Goal: Task Accomplishment & Management: Complete application form

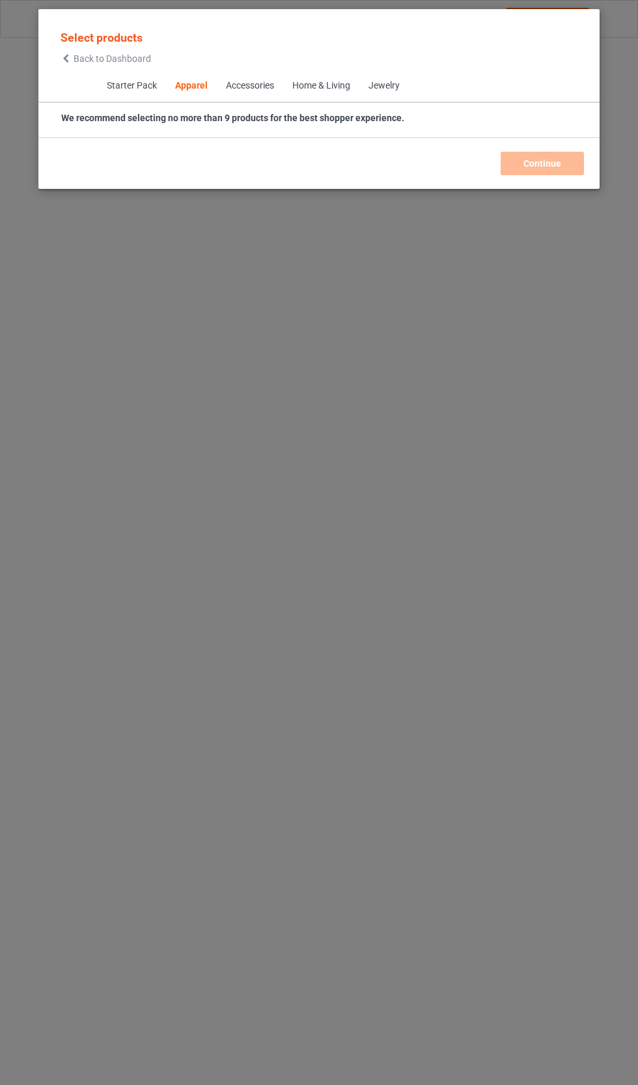
scroll to position [698, 0]
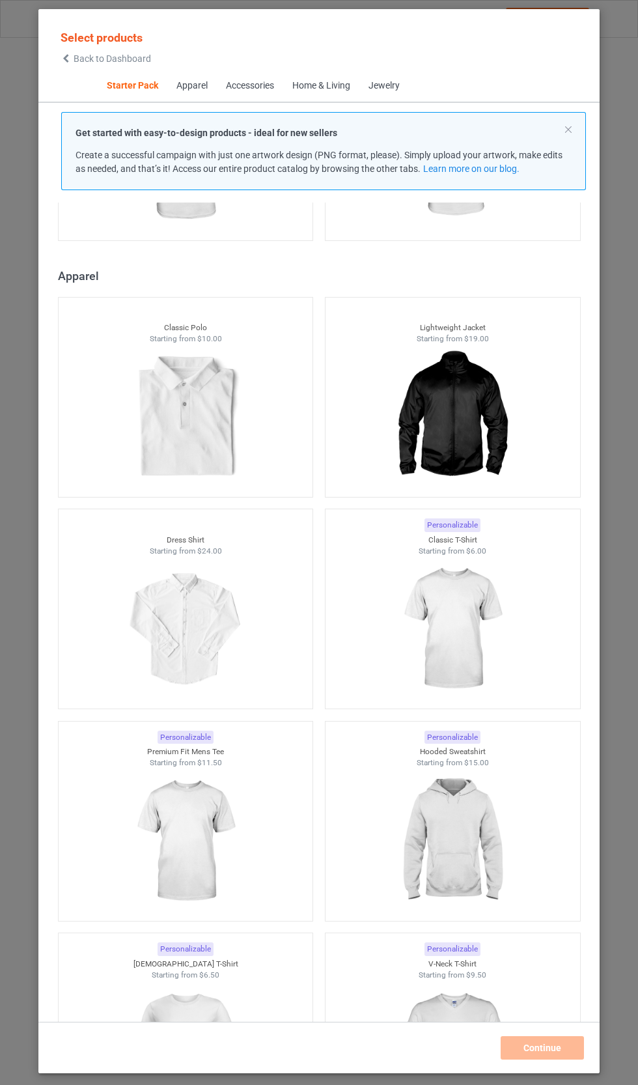
scroll to position [625, 0]
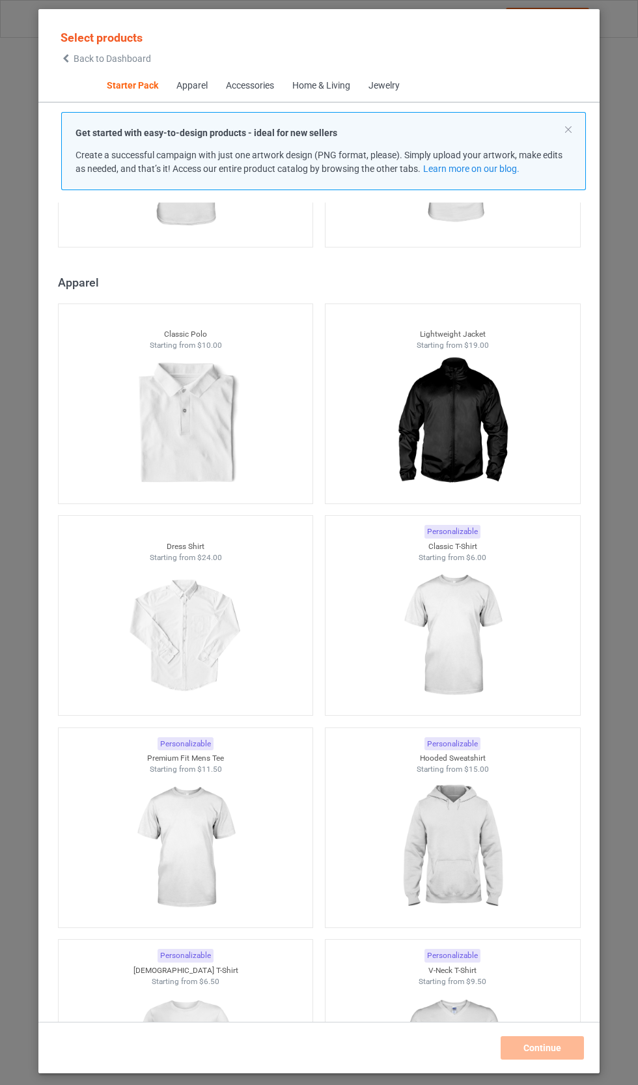
click at [206, 452] on img at bounding box center [185, 424] width 117 height 146
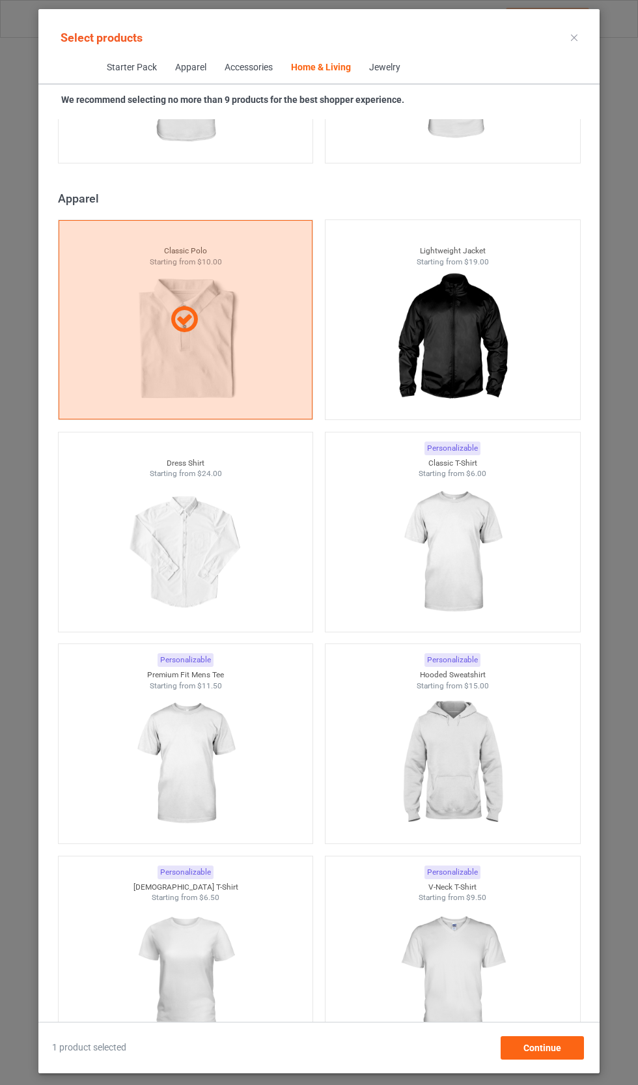
scroll to position [19737, 0]
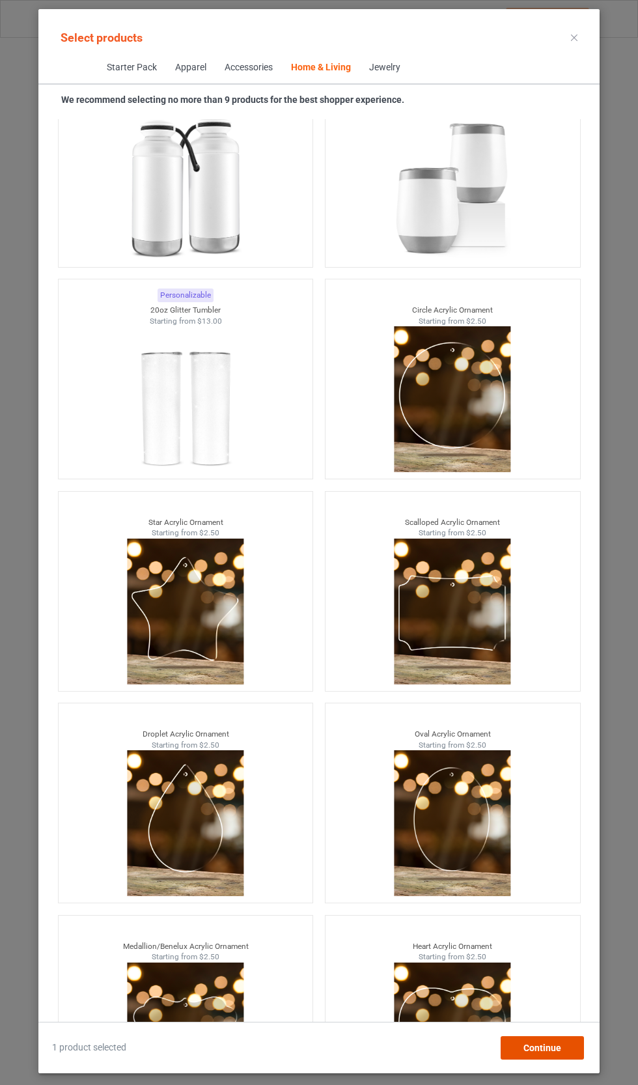
click at [558, 1053] on span "Continue" at bounding box center [543, 1048] width 38 height 10
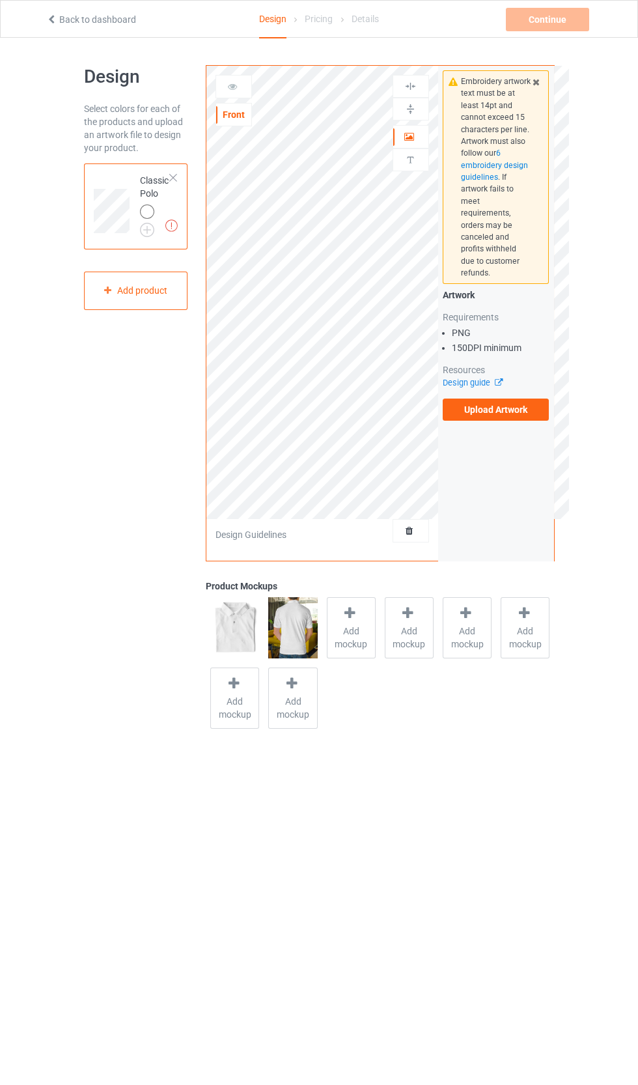
click at [491, 311] on div "Requirements" at bounding box center [496, 317] width 107 height 13
click at [498, 376] on icon at bounding box center [495, 380] width 10 height 8
click at [522, 399] on label "Upload Artwork" at bounding box center [496, 410] width 107 height 22
click at [0, 0] on input "Upload Artwork" at bounding box center [0, 0] width 0 height 0
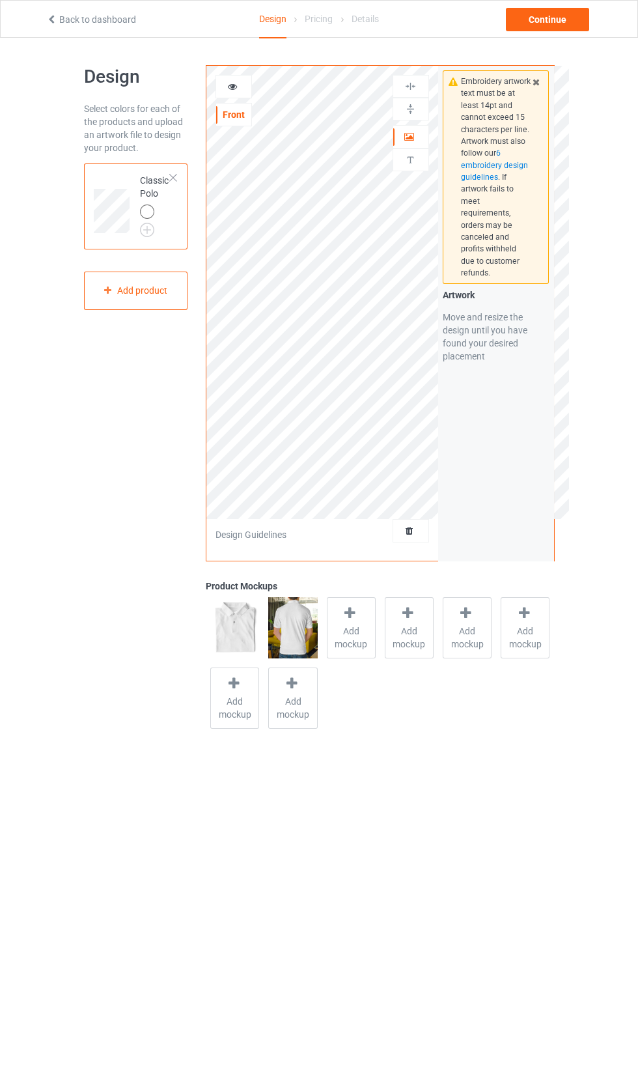
click at [0, 0] on img at bounding box center [0, 0] width 0 height 0
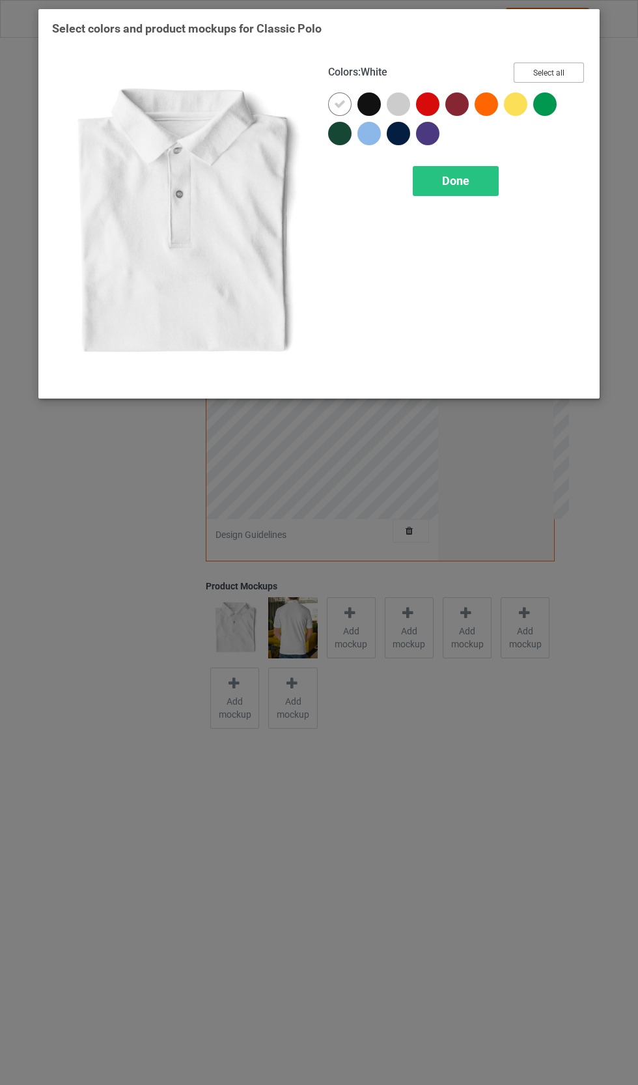
click at [558, 72] on button "Select all" at bounding box center [549, 73] width 70 height 20
click at [477, 188] on div "Done" at bounding box center [456, 181] width 86 height 30
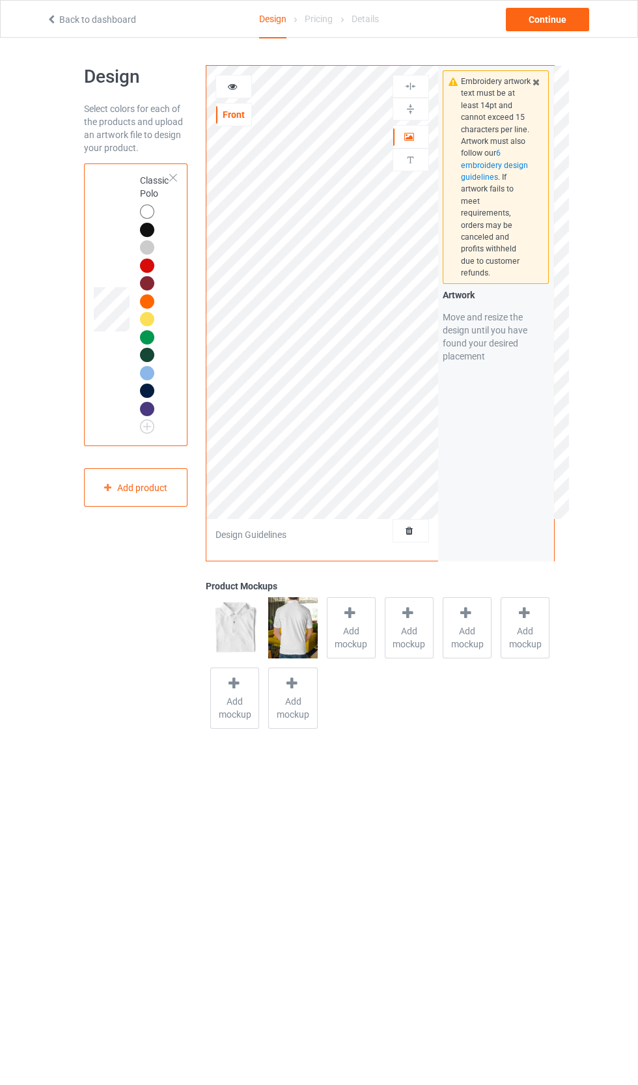
click at [0, 0] on img at bounding box center [0, 0] width 0 height 0
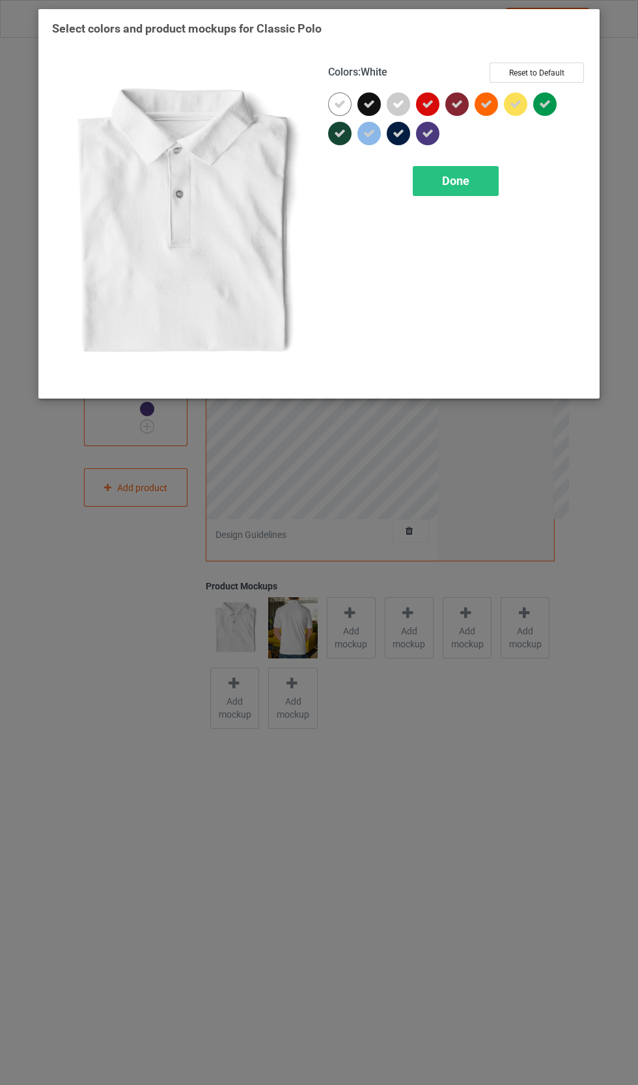
click at [339, 98] on icon at bounding box center [340, 104] width 12 height 12
click at [455, 184] on span "Done" at bounding box center [455, 181] width 27 height 14
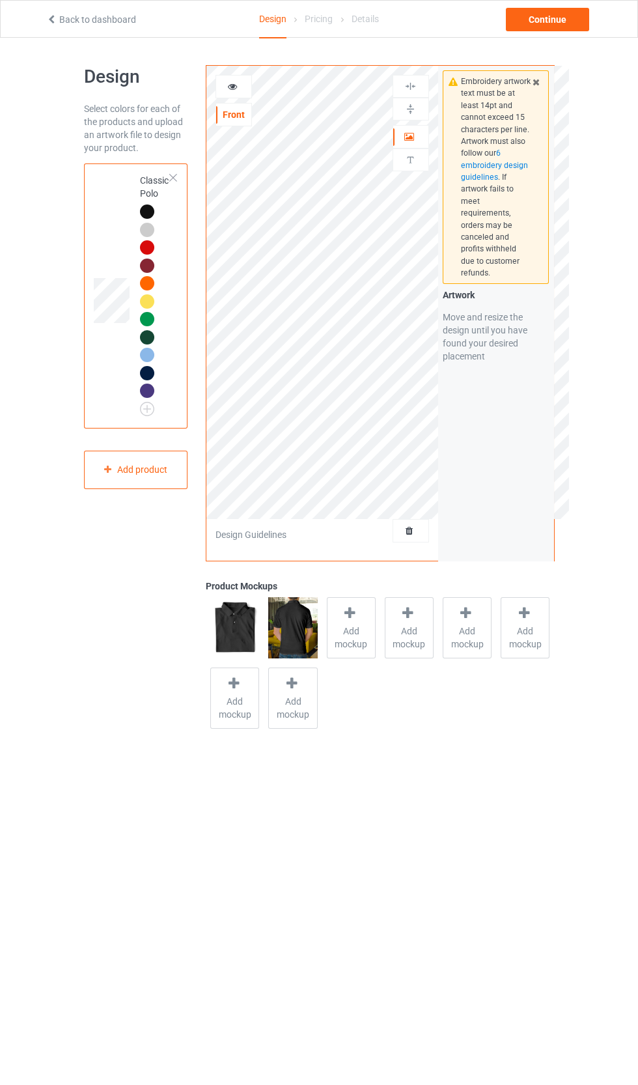
click at [351, 646] on span "Add mockup" at bounding box center [352, 638] width 48 height 26
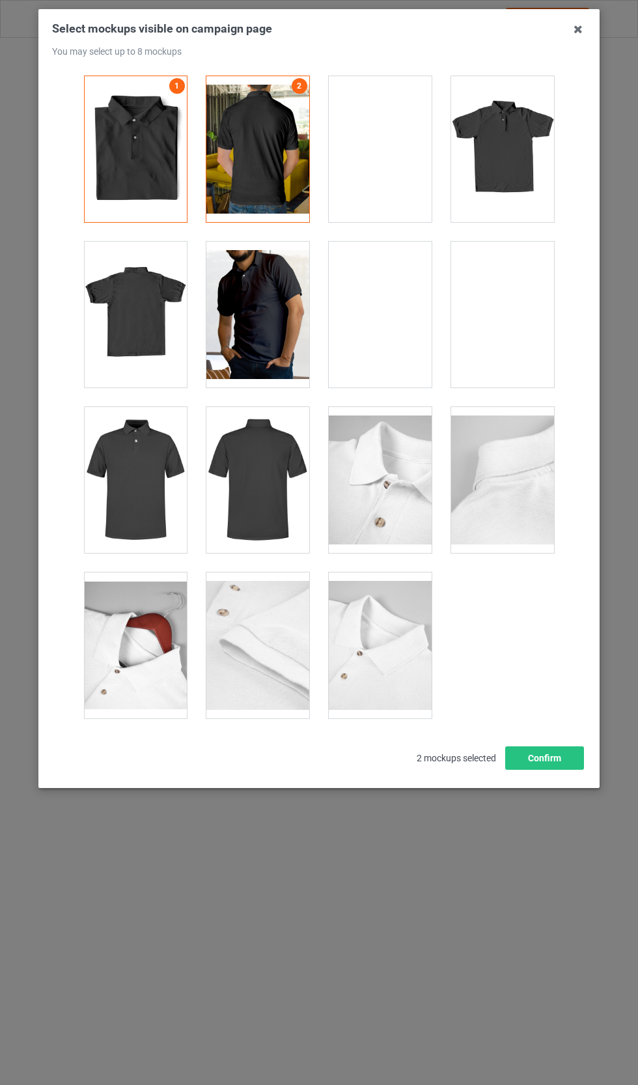
click at [283, 318] on div at bounding box center [257, 315] width 103 height 146
click at [509, 170] on div at bounding box center [502, 149] width 103 height 146
click at [268, 502] on div at bounding box center [257, 480] width 103 height 146
click at [152, 504] on div at bounding box center [135, 480] width 103 height 146
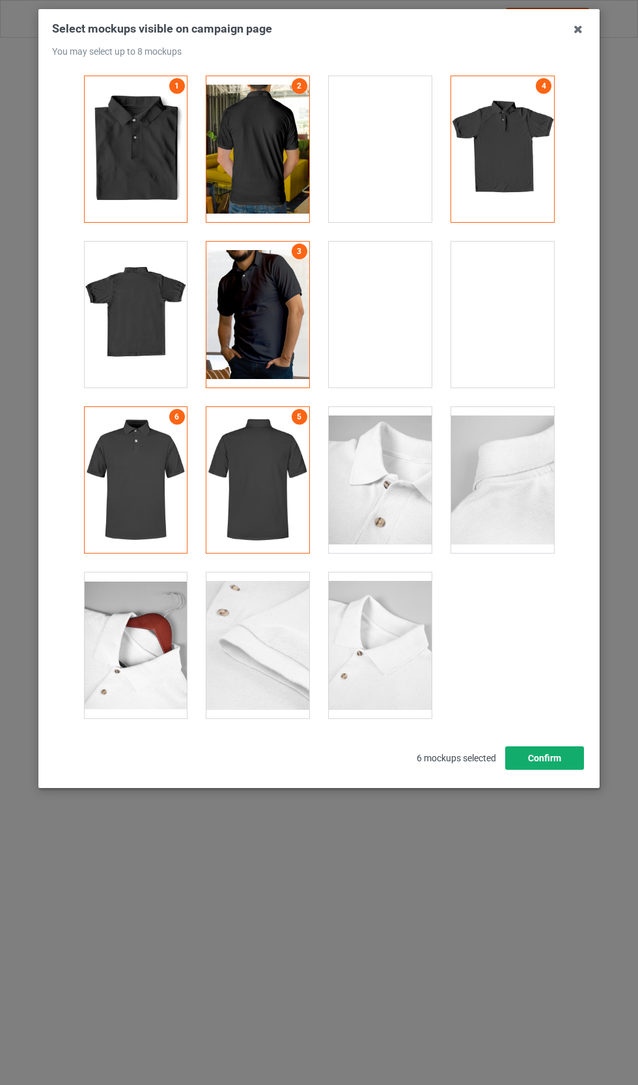
click at [563, 756] on button "Confirm" at bounding box center [544, 757] width 79 height 23
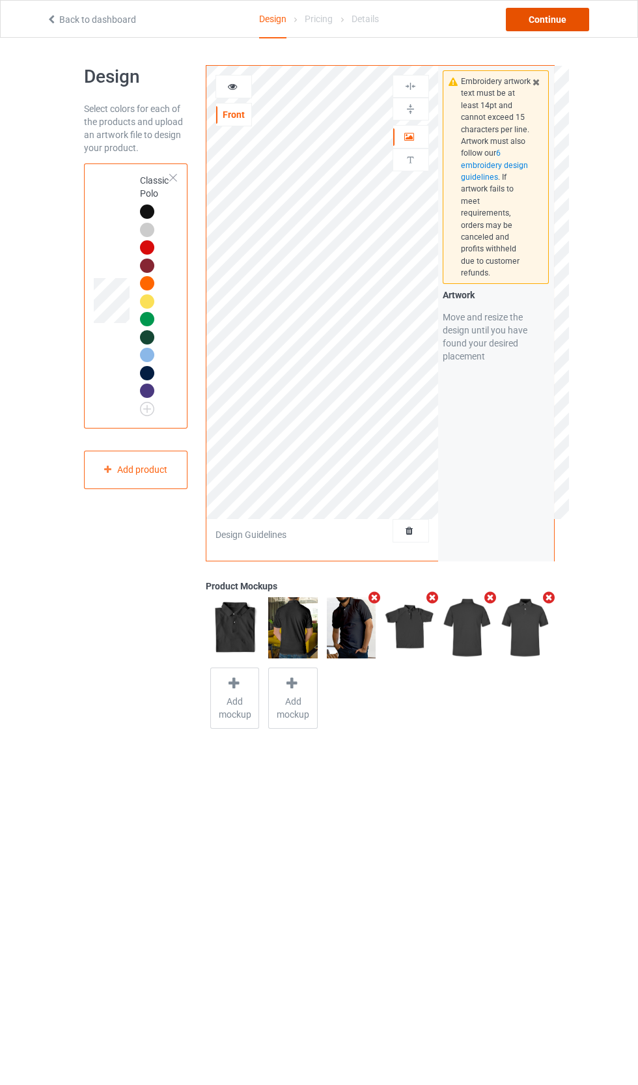
click at [563, 20] on div "Continue" at bounding box center [547, 19] width 83 height 23
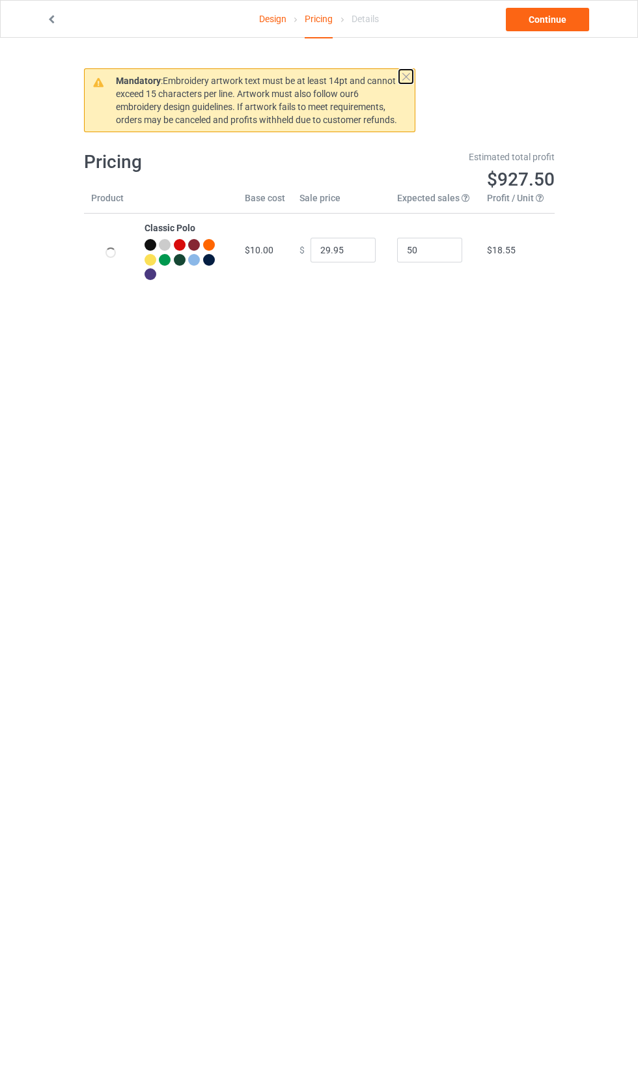
click at [405, 83] on button at bounding box center [406, 77] width 14 height 14
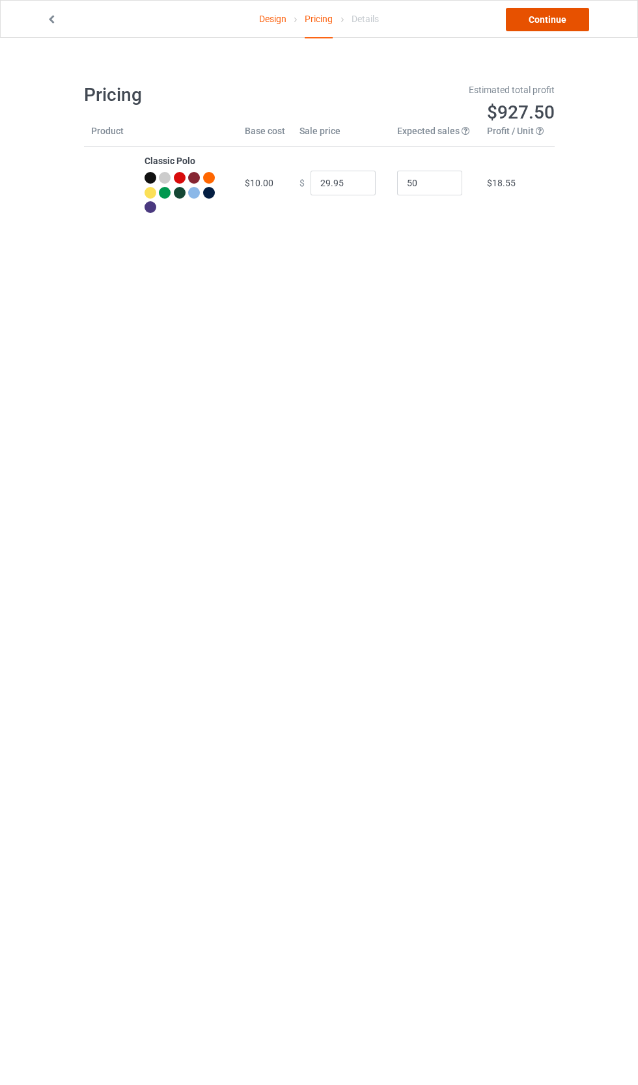
click at [567, 17] on link "Continue" at bounding box center [547, 19] width 83 height 23
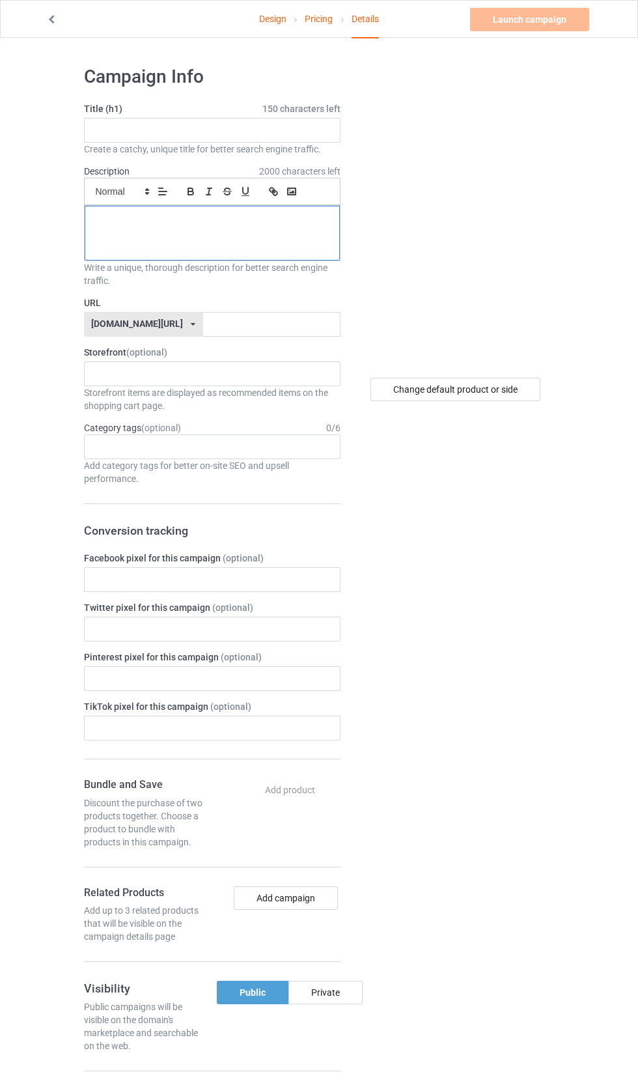
click at [254, 232] on div at bounding box center [212, 233] width 255 height 55
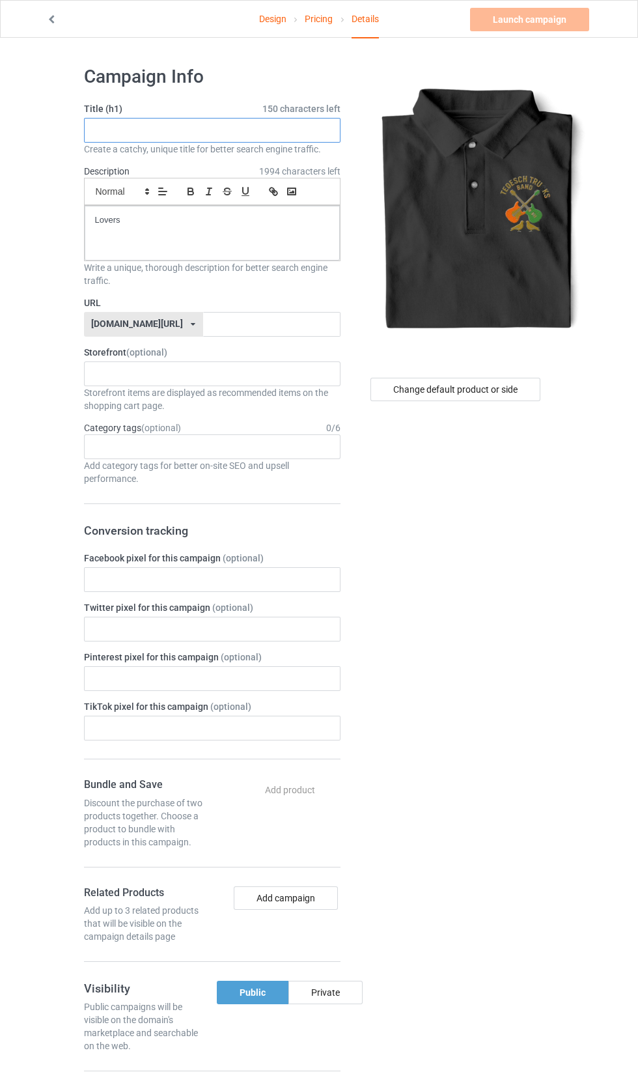
click at [129, 132] on input "text" at bounding box center [212, 130] width 257 height 25
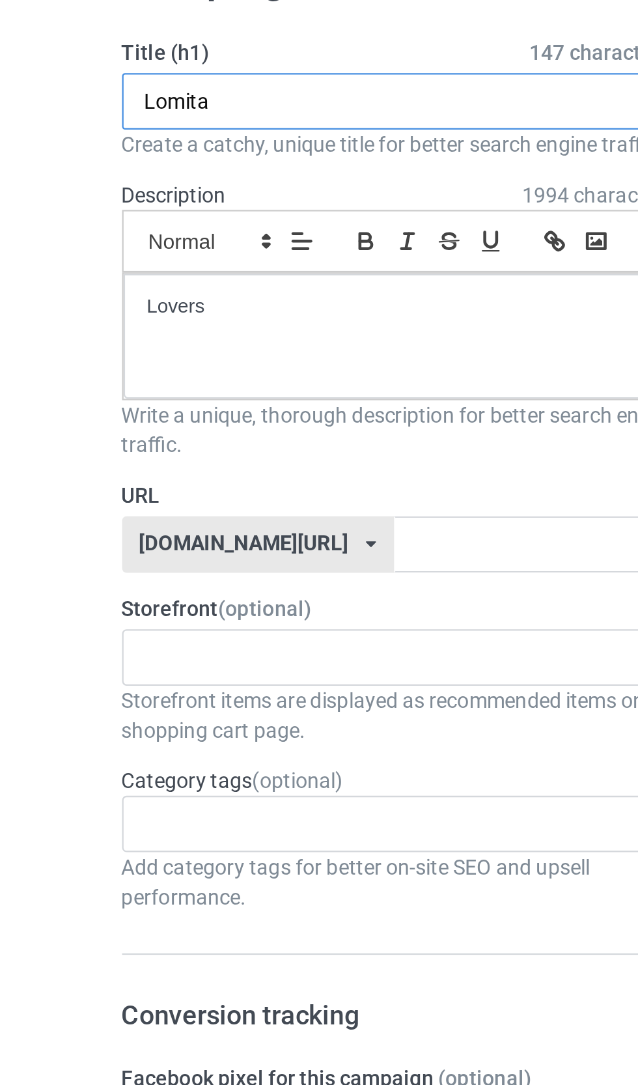
type input "Lomita"
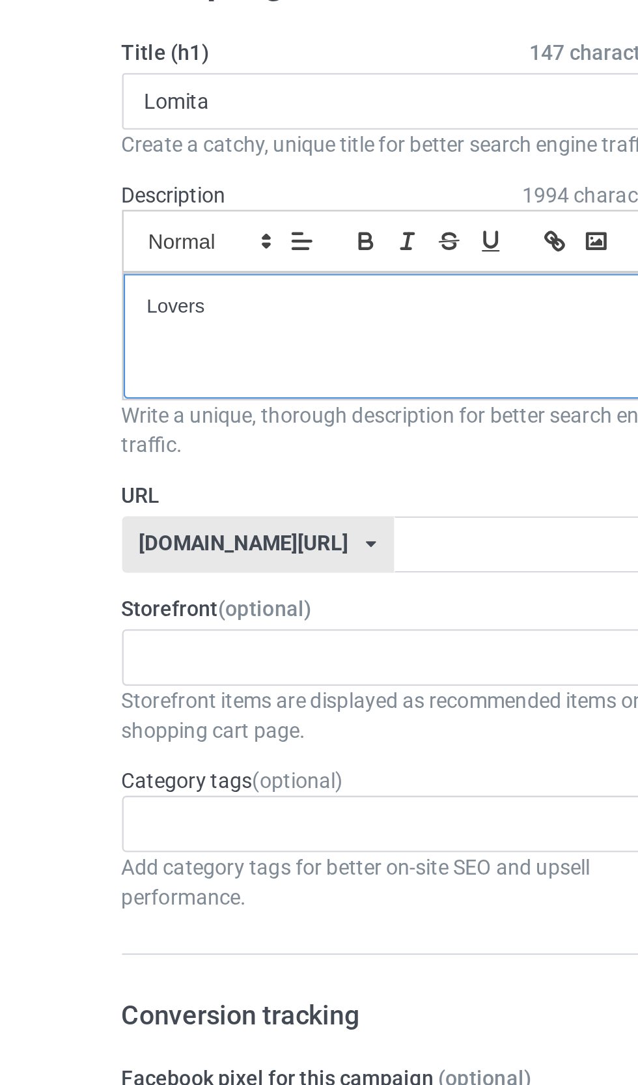
click at [184, 215] on p "Lovers" at bounding box center [212, 220] width 234 height 12
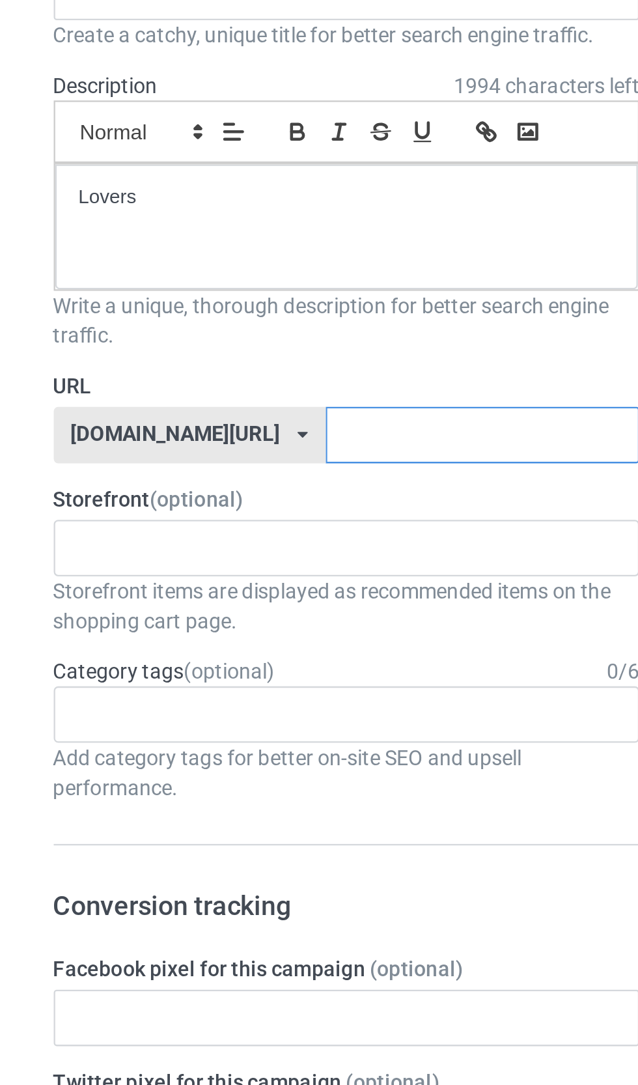
click at [203, 328] on input "text" at bounding box center [271, 324] width 137 height 25
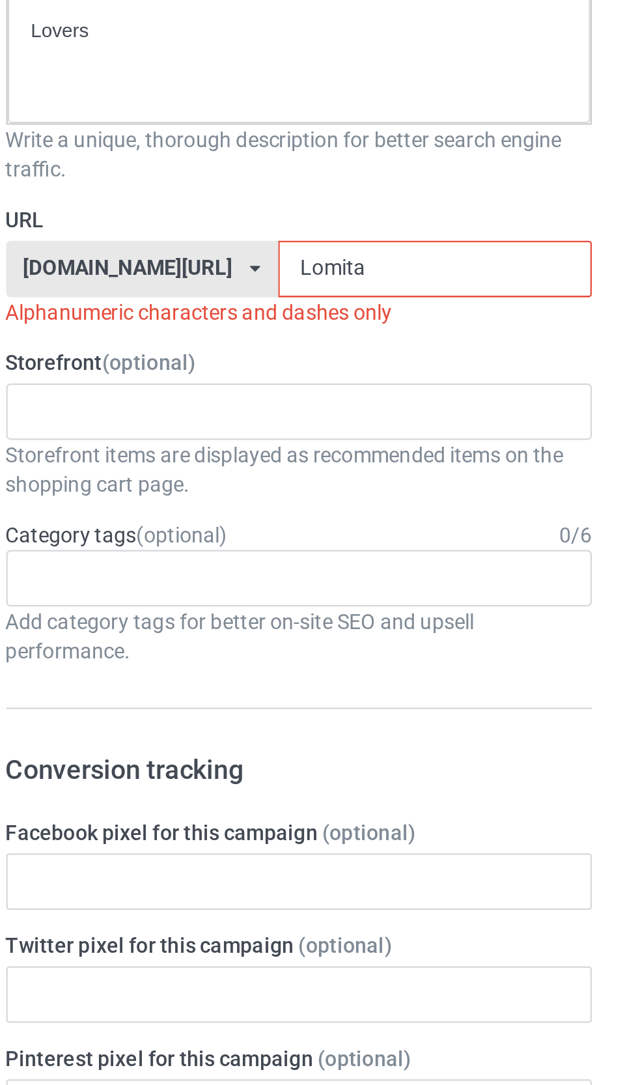
type input "Lomita"
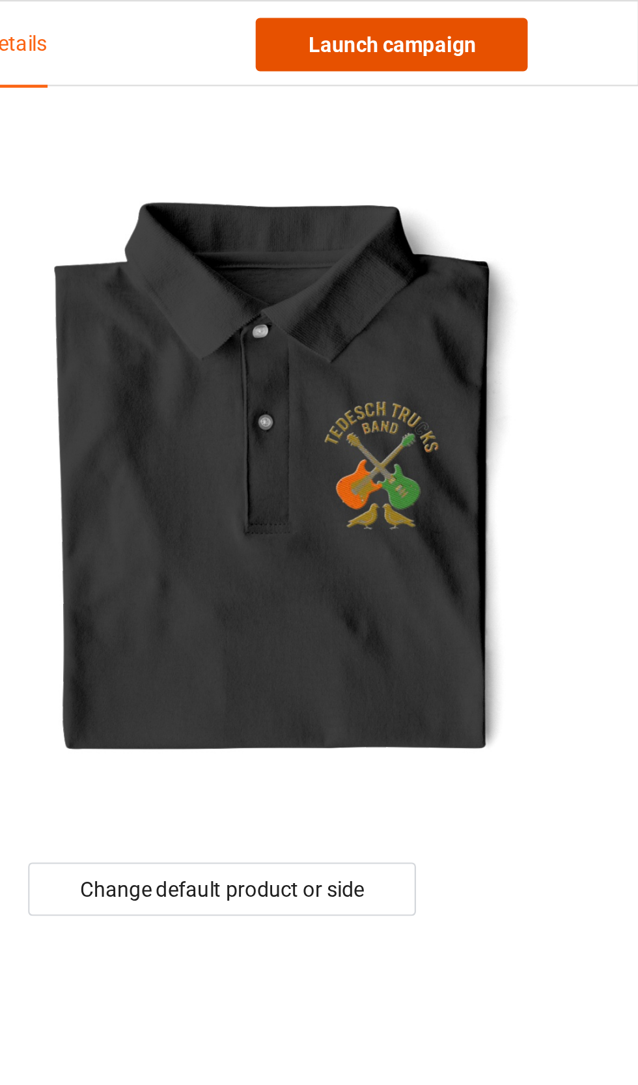
click at [545, 30] on link "Launch campaign" at bounding box center [529, 19] width 119 height 23
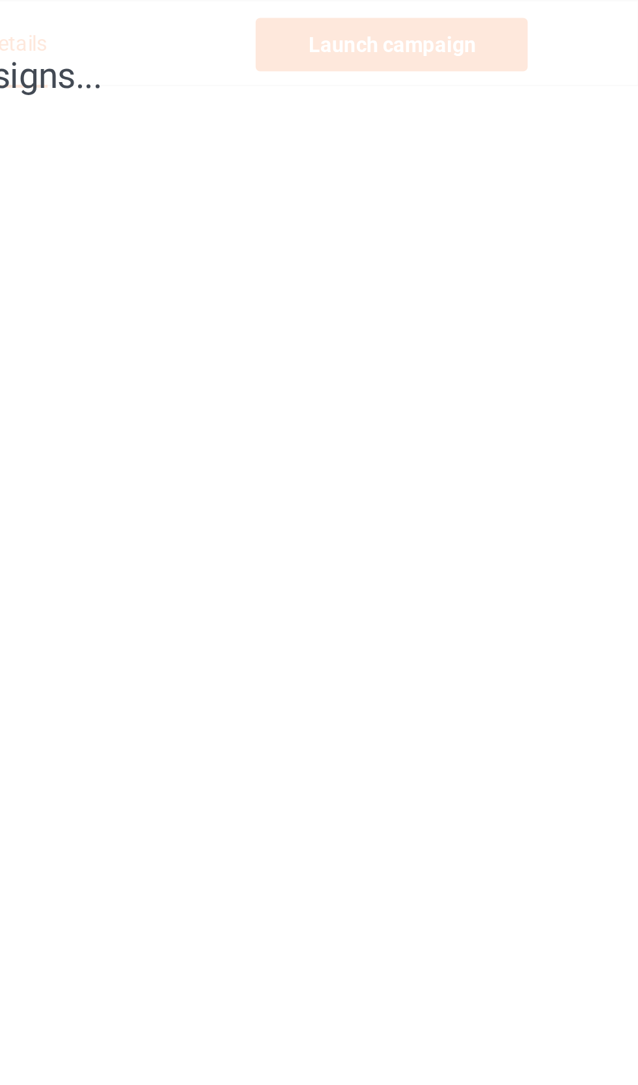
click at [514, 288] on div "Creating designs..." at bounding box center [319, 542] width 638 height 1085
